Goal: Task Accomplishment & Management: Use online tool/utility

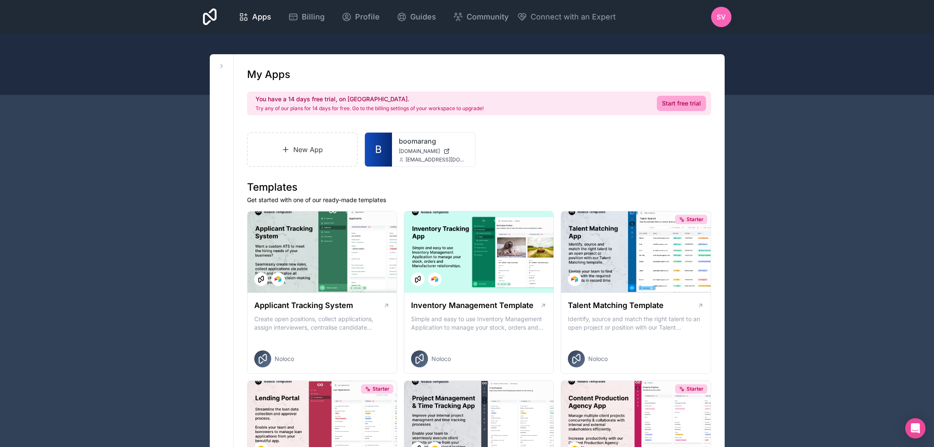
click at [282, 148] on icon at bounding box center [285, 149] width 8 height 8
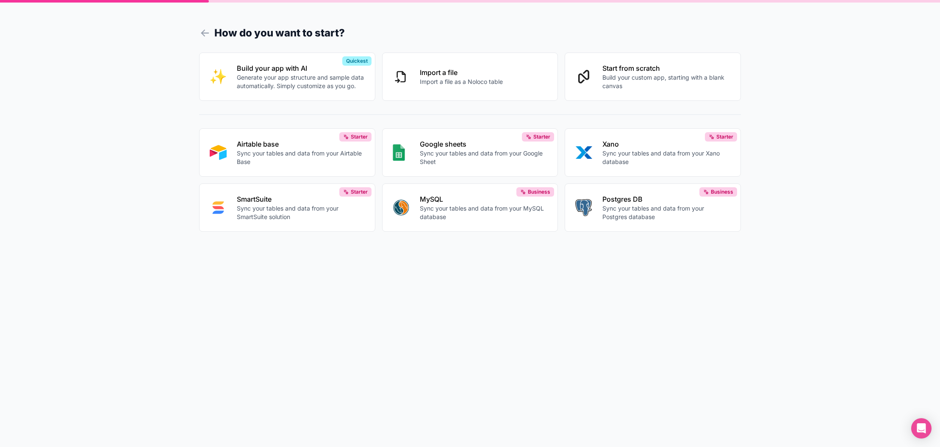
click at [697, 67] on p "Start from scratch" at bounding box center [667, 68] width 128 height 10
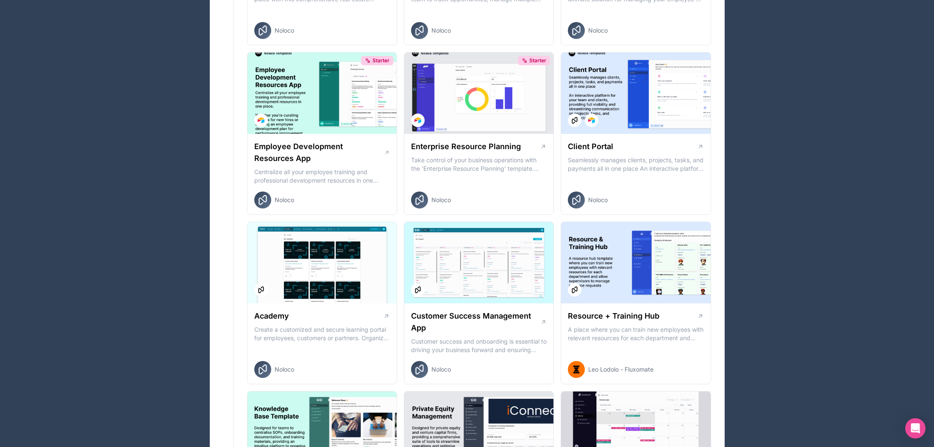
scroll to position [823, 0]
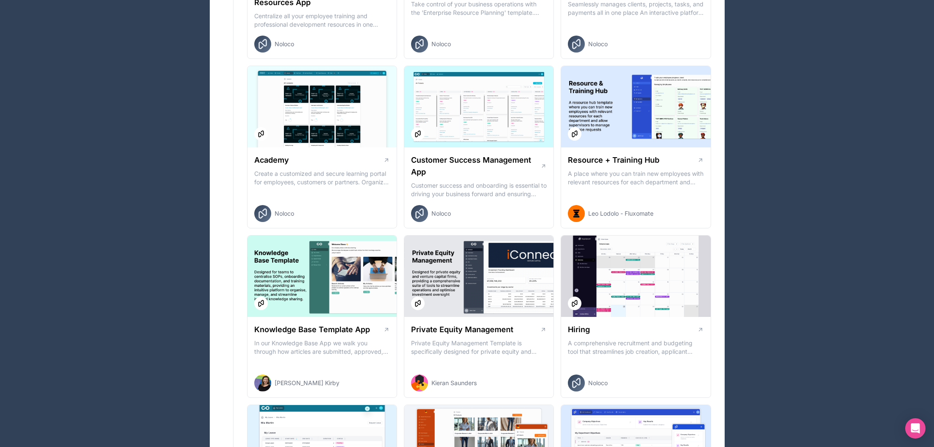
click at [626, 157] on h1 "Resource + Training Hub" at bounding box center [614, 160] width 92 height 12
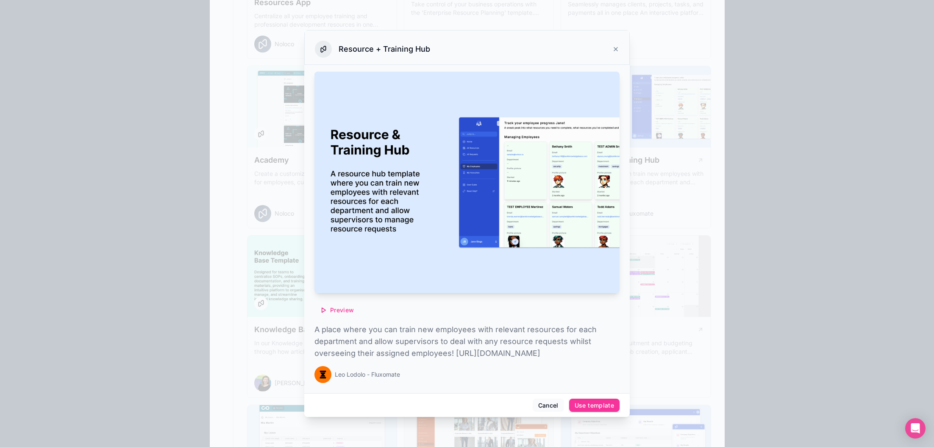
click at [607, 409] on div "Use template" at bounding box center [594, 406] width 39 height 8
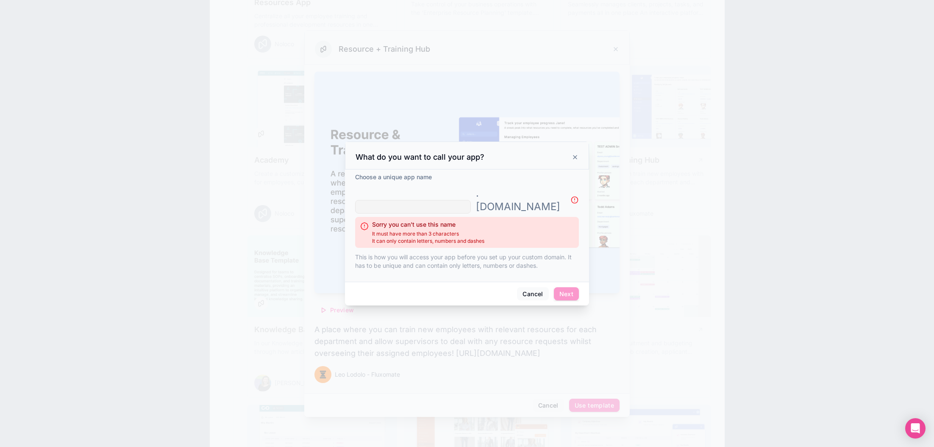
click at [575, 161] on icon at bounding box center [575, 157] width 7 height 7
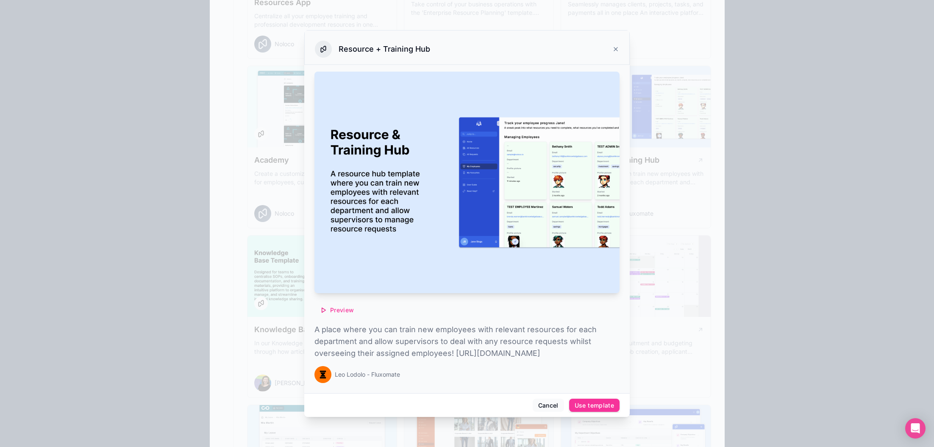
click at [614, 46] on icon at bounding box center [615, 49] width 7 height 7
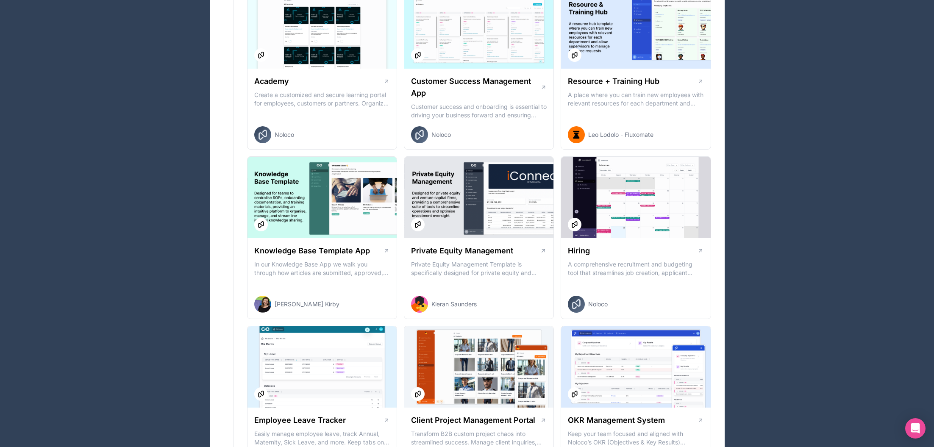
scroll to position [628, 0]
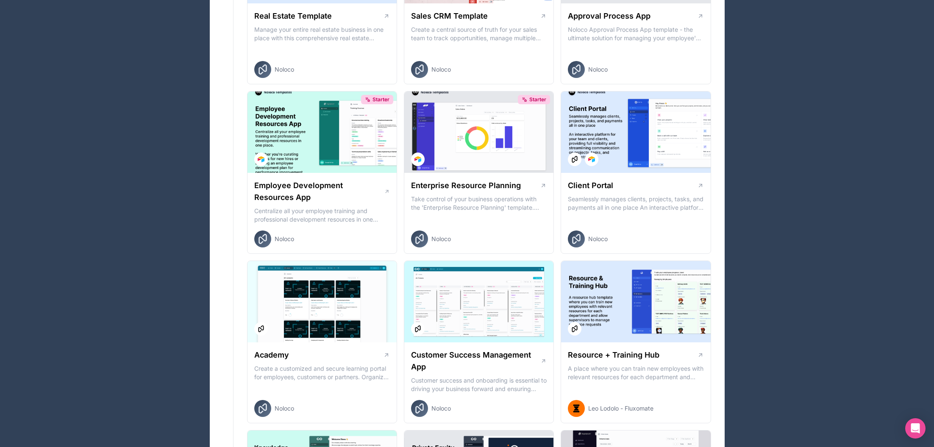
click at [653, 312] on div at bounding box center [635, 301] width 149 height 81
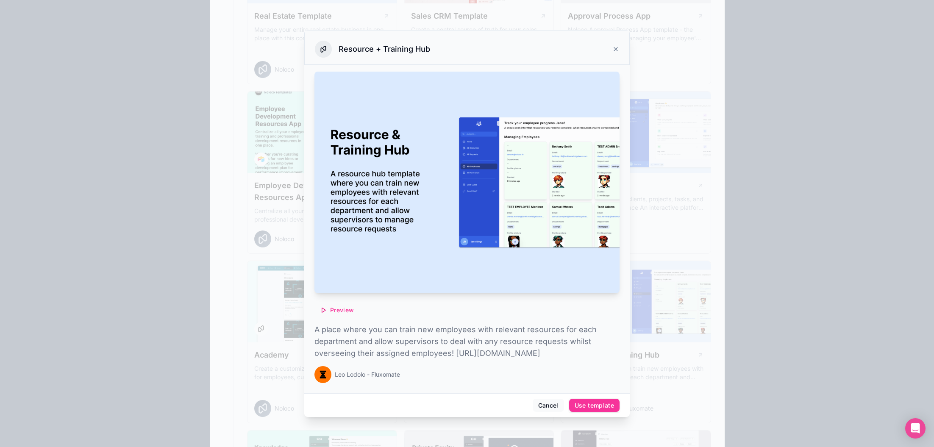
click at [597, 409] on div "Use template" at bounding box center [594, 406] width 39 height 8
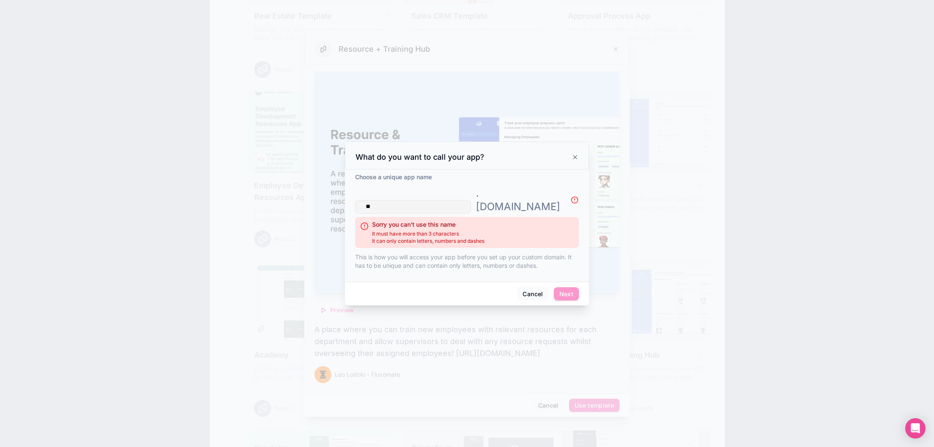
type input "*"
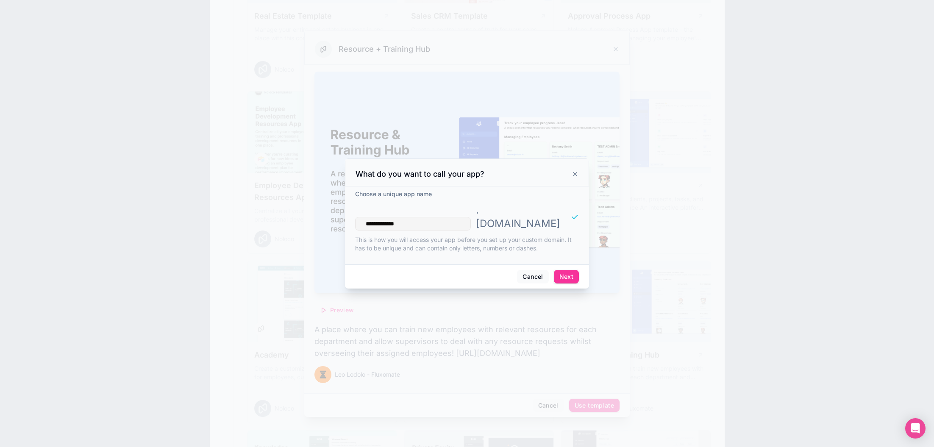
type input "**********"
click at [561, 270] on button "Next" at bounding box center [566, 277] width 25 height 14
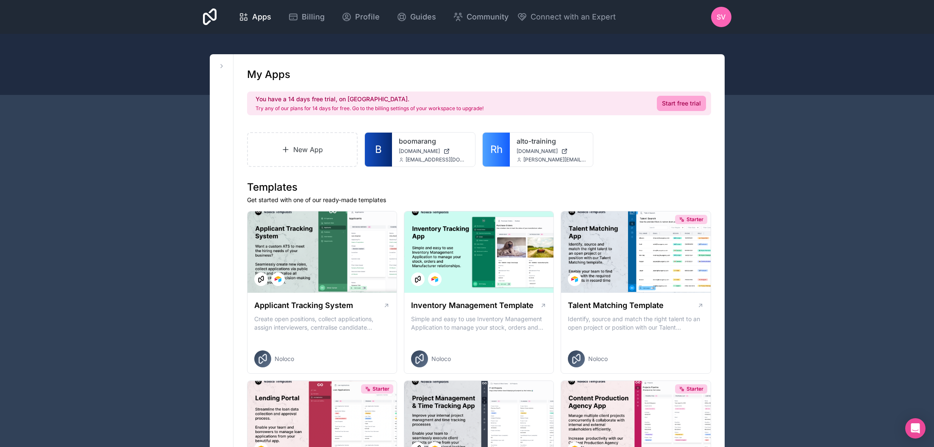
click at [0, 0] on icon at bounding box center [0, 0] width 0 height 0
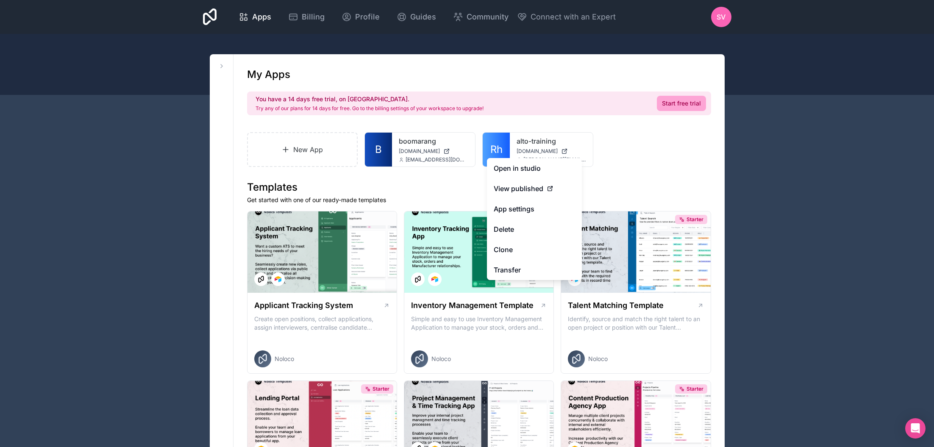
click at [508, 230] on button "Delete" at bounding box center [534, 229] width 95 height 20
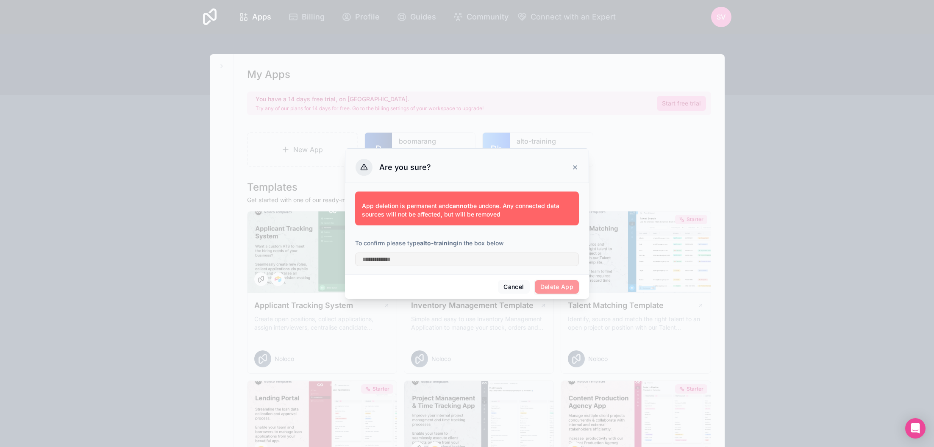
click at [563, 287] on span "Delete App" at bounding box center [557, 287] width 44 height 14
click at [425, 262] on input "text" at bounding box center [467, 260] width 224 height 14
type input "**********"
click at [564, 288] on button "Delete App" at bounding box center [557, 287] width 44 height 14
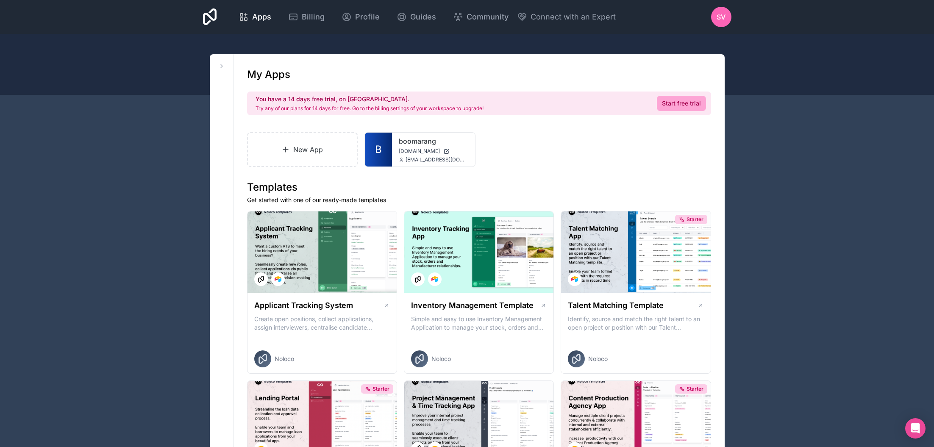
click at [406, 154] on span "[DOMAIN_NAME]" at bounding box center [419, 151] width 41 height 7
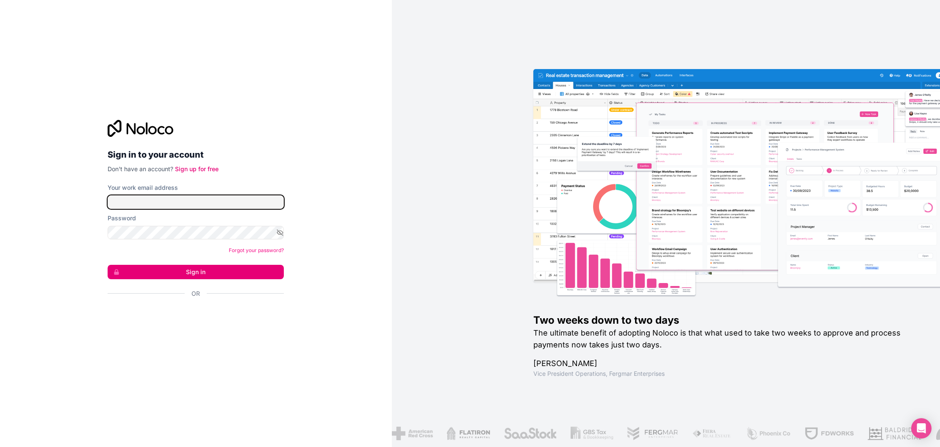
type input "**********"
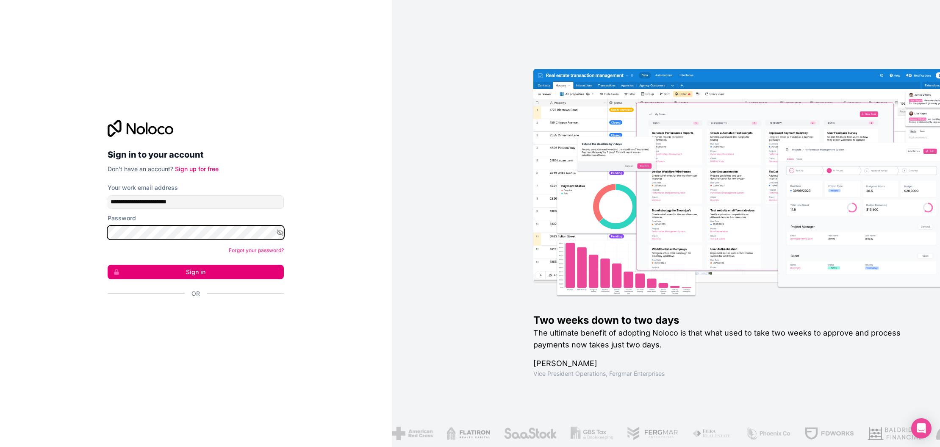
click at [196, 272] on button "Sign in" at bounding box center [196, 272] width 176 height 14
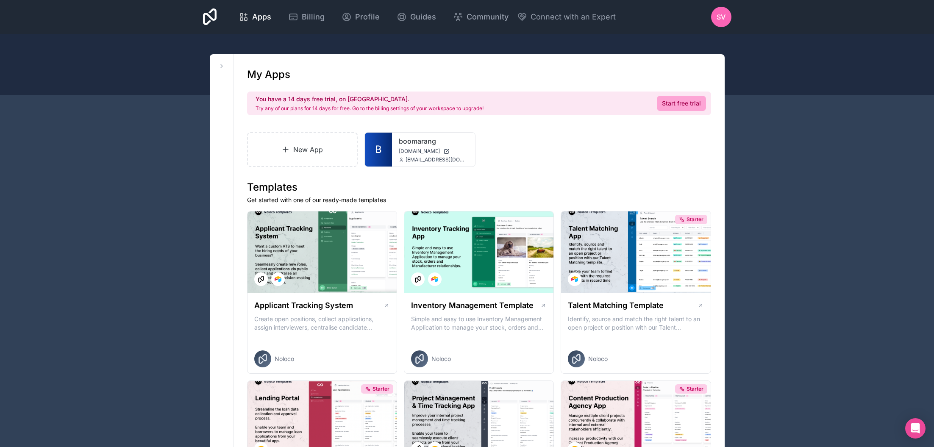
click at [414, 150] on span "[DOMAIN_NAME]" at bounding box center [419, 151] width 41 height 7
click at [431, 144] on link "boomarang" at bounding box center [433, 141] width 69 height 10
